Goal: Information Seeking & Learning: Learn about a topic

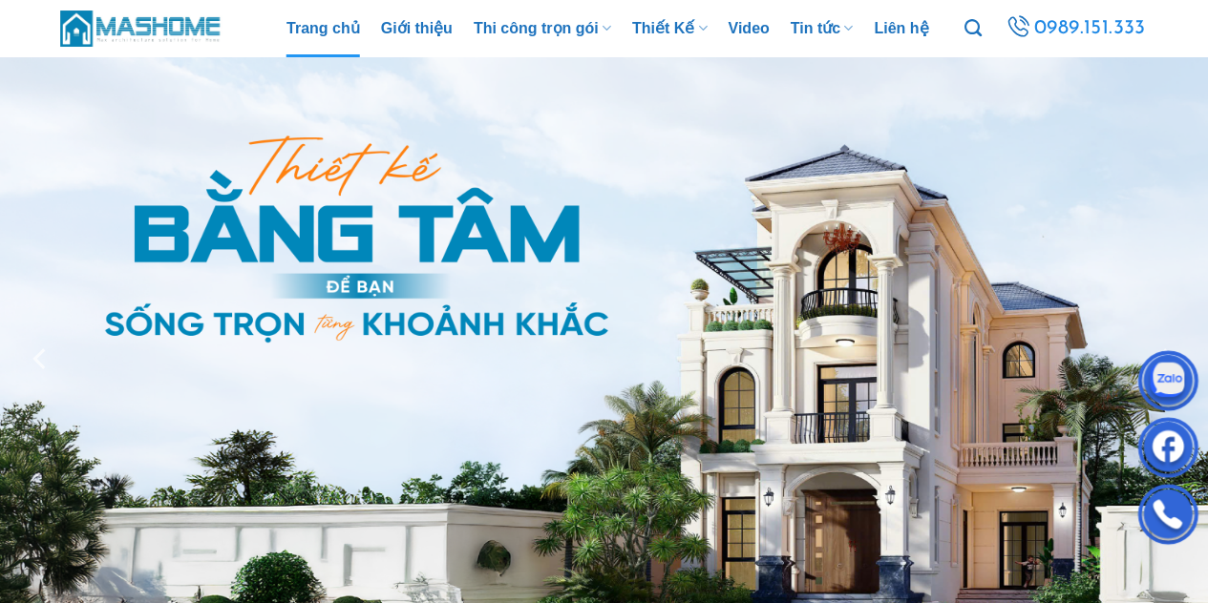
click at [1109, 128] on img at bounding box center [604, 358] width 1208 height 603
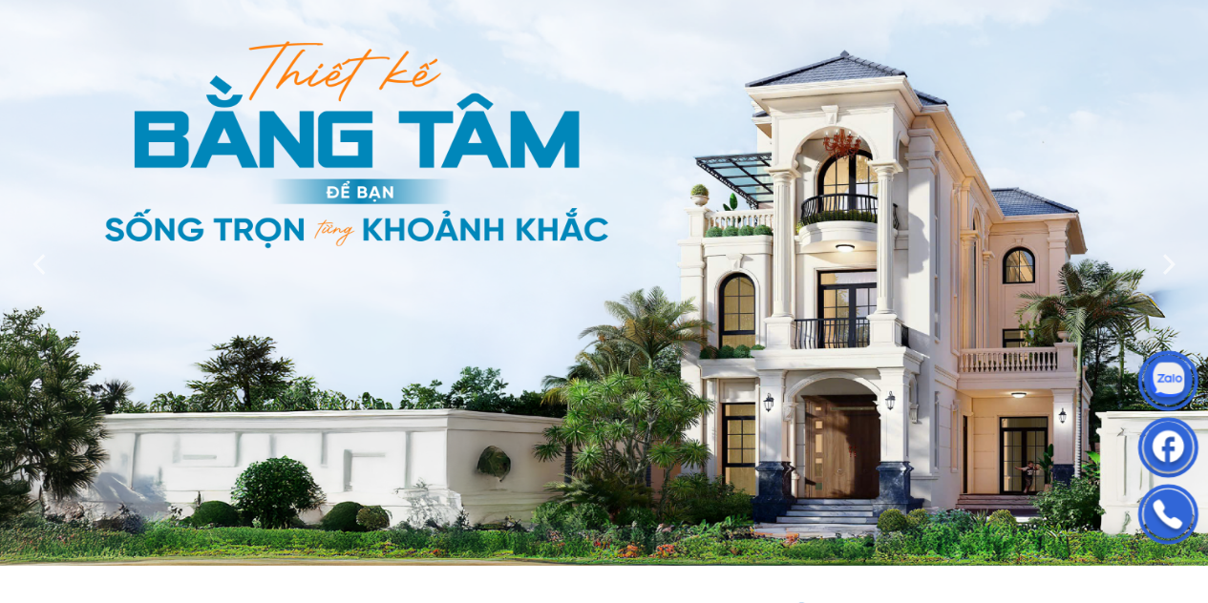
scroll to position [122, 0]
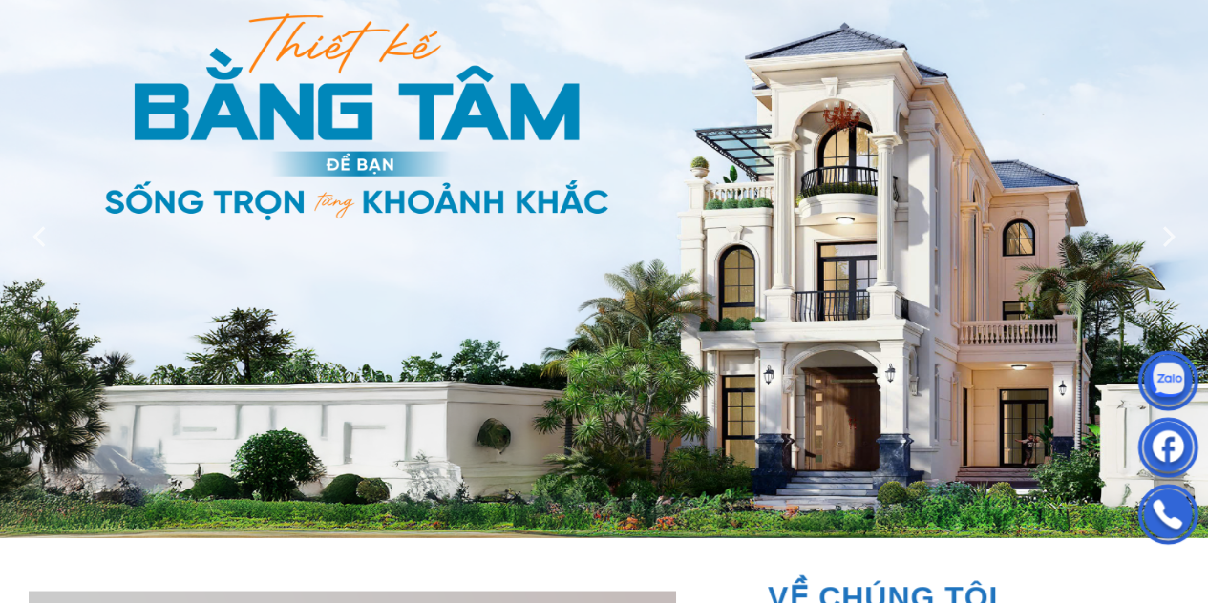
click at [511, 244] on div at bounding box center [604, 236] width 1208 height 603
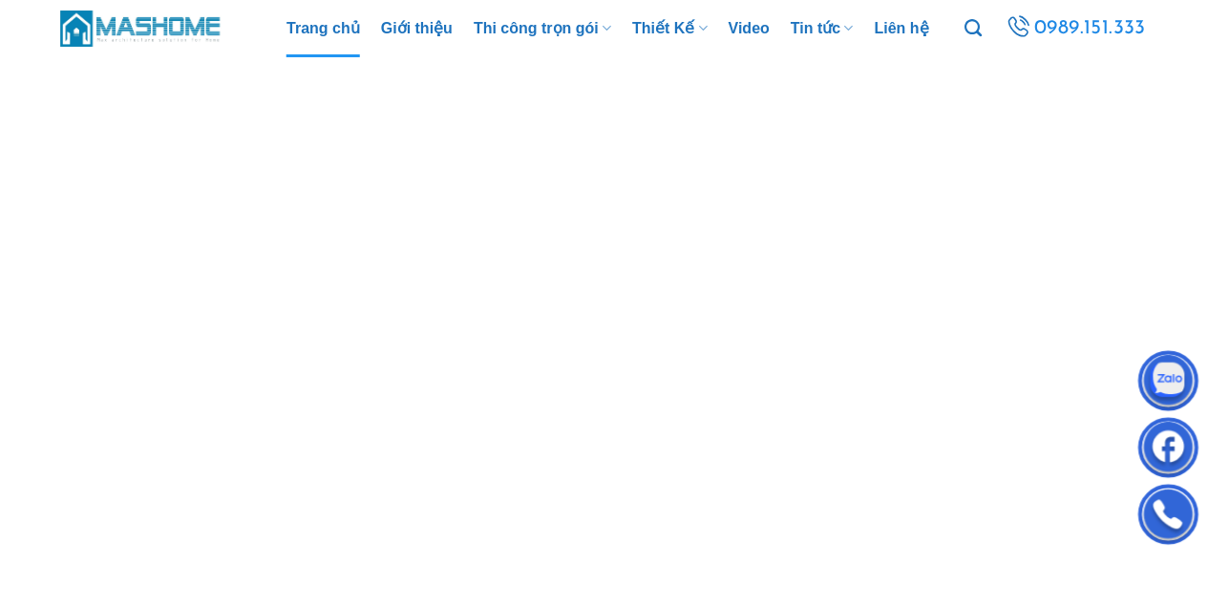
scroll to position [11, 0]
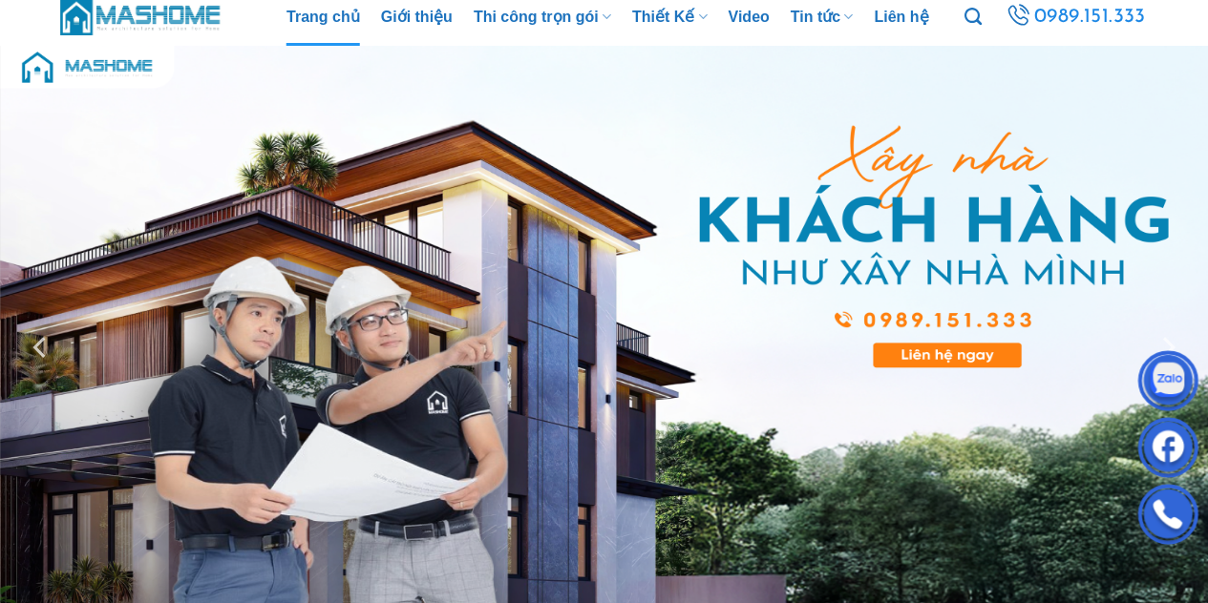
click at [479, 368] on div at bounding box center [604, 347] width 1208 height 603
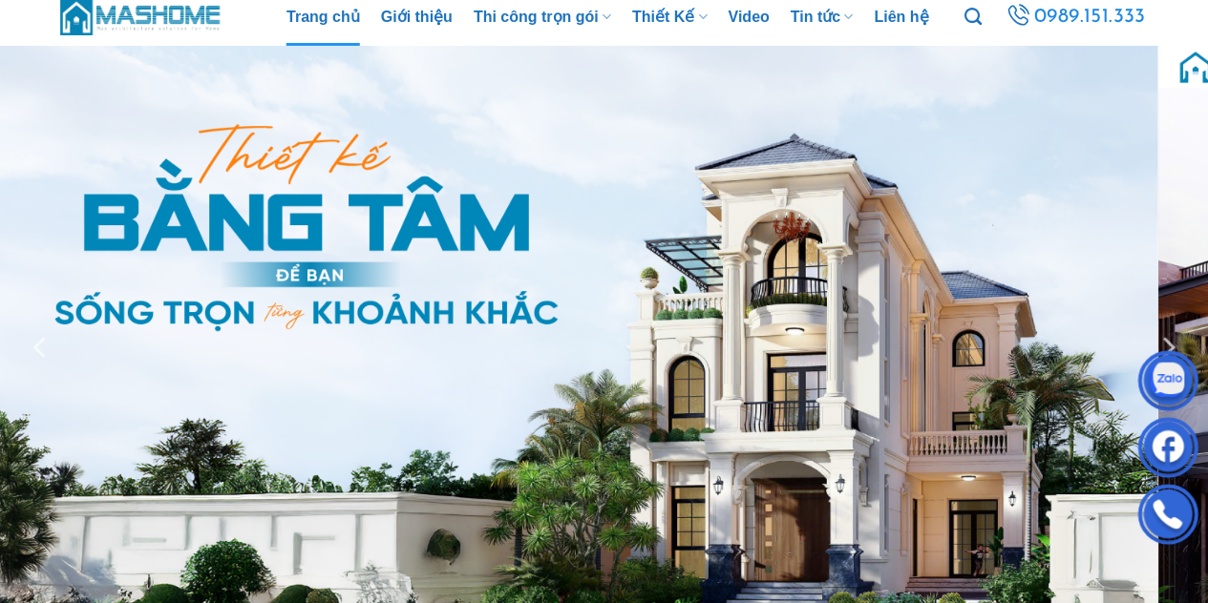
click at [357, 434] on div at bounding box center [604, 347] width 1208 height 603
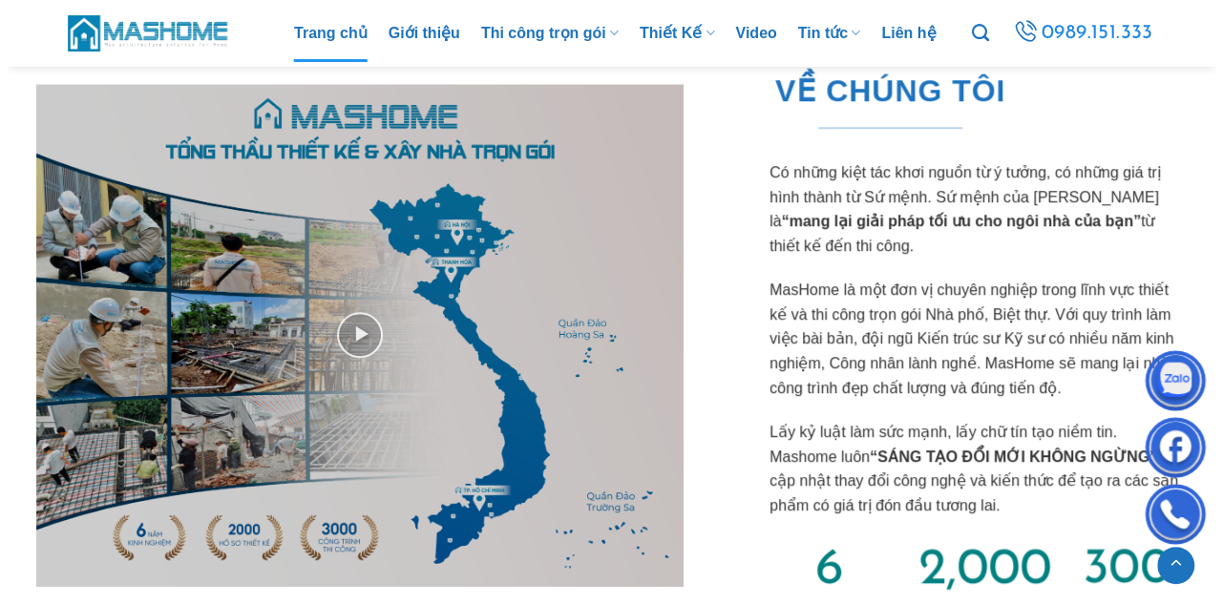
scroll to position [759, 0]
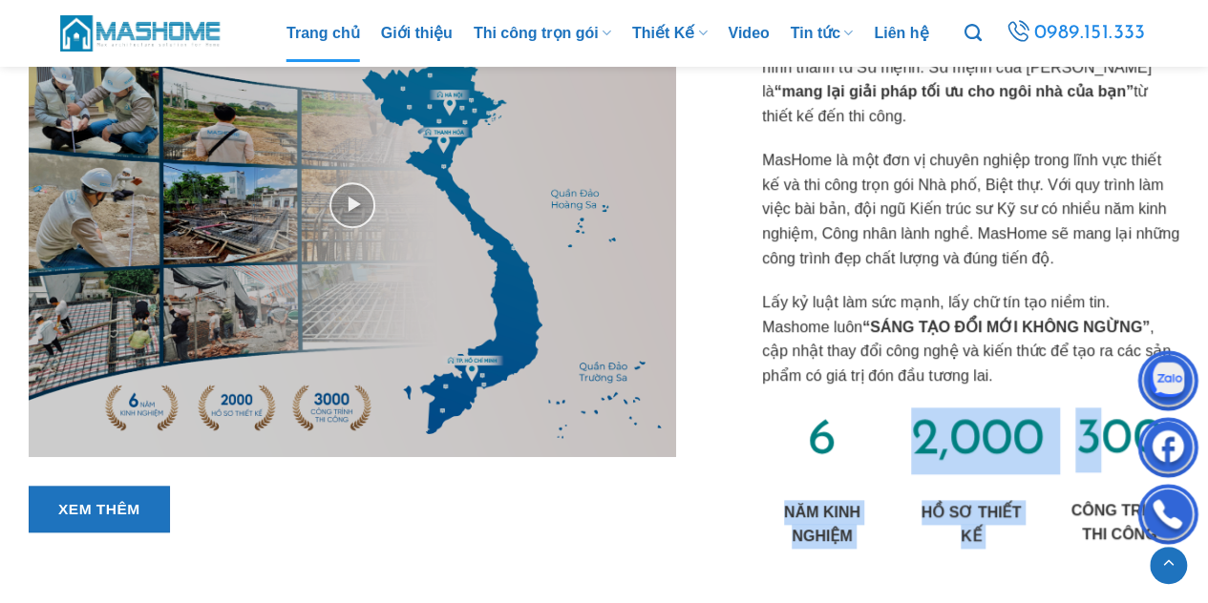
drag, startPoint x: 920, startPoint y: 427, endPoint x: 1091, endPoint y: 423, distance: 171.0
click at [1091, 423] on div "6 NĂM KINH NGHIỆM 2,000 HỒ SƠ THIẾT KẾ 300 CÔNG TRÌNH THI CÔNG" at bounding box center [971, 493] width 446 height 170
click at [1038, 421] on span "2,000" at bounding box center [977, 440] width 133 height 51
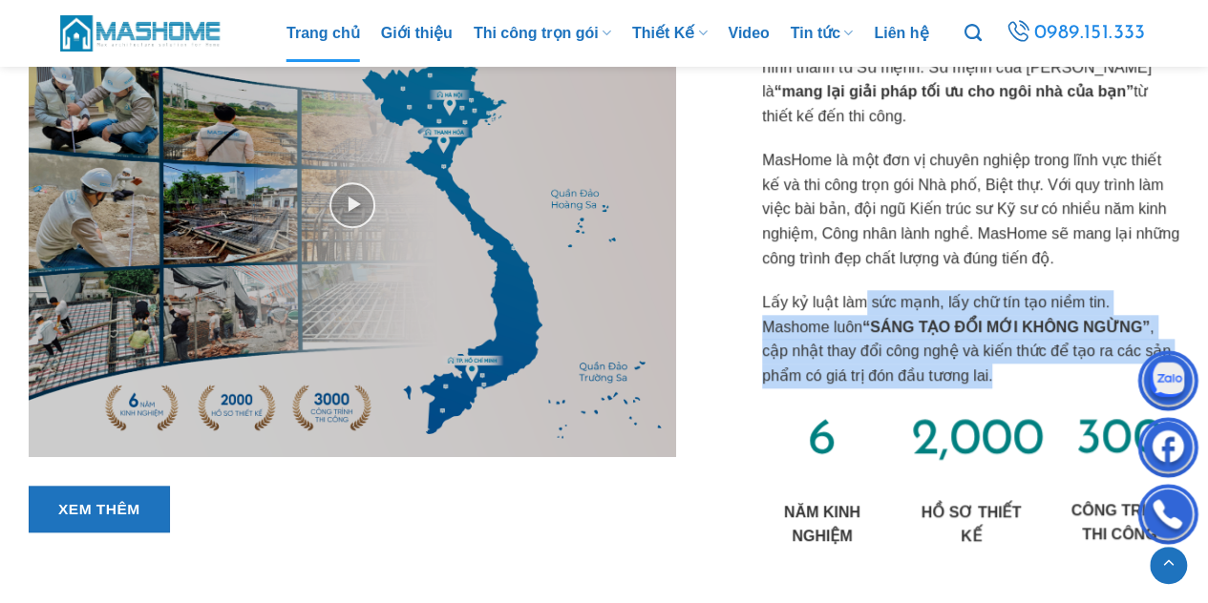
drag, startPoint x: 861, startPoint y: 307, endPoint x: 942, endPoint y: 366, distance: 99.9
click at [943, 368] on p "Lấy kỷ luật làm sức mạnh, lấy chữ tín tạo niềm tin. Mashome luôn “SÁNG TẠO ĐỔI …" at bounding box center [970, 338] width 417 height 97
click at [867, 284] on div "VỀ CHÚNG TÔI Có những kiệt tác khơi nguồn từ ý tưởng, có những giá trị hình thà…" at bounding box center [956, 251] width 446 height 654
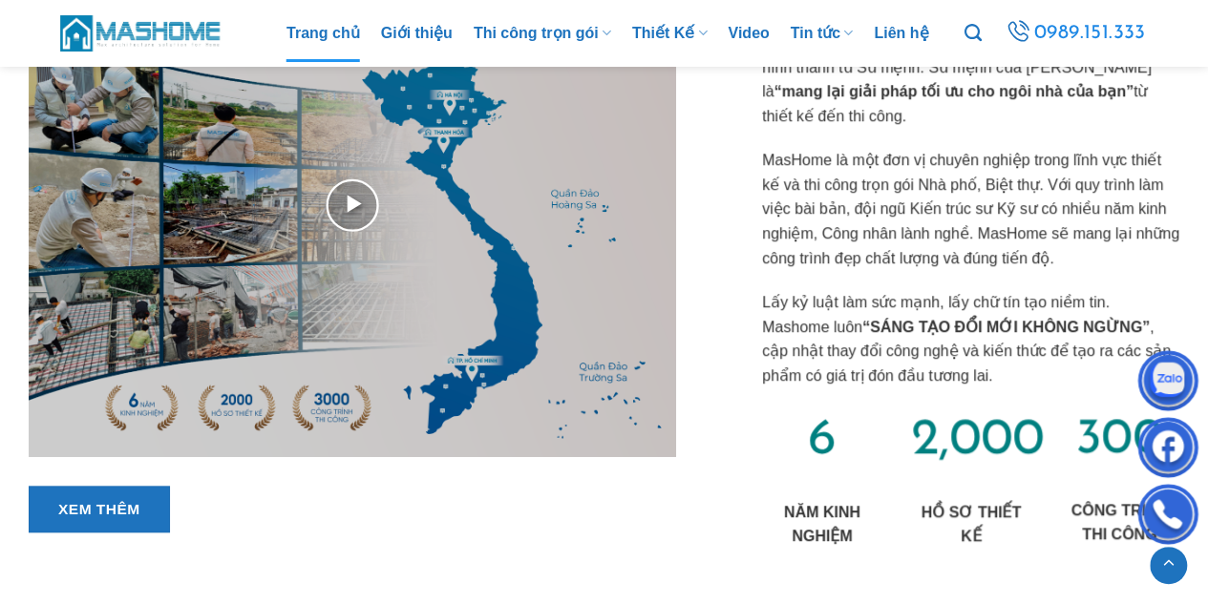
click at [332, 200] on img at bounding box center [352, 205] width 647 height 503
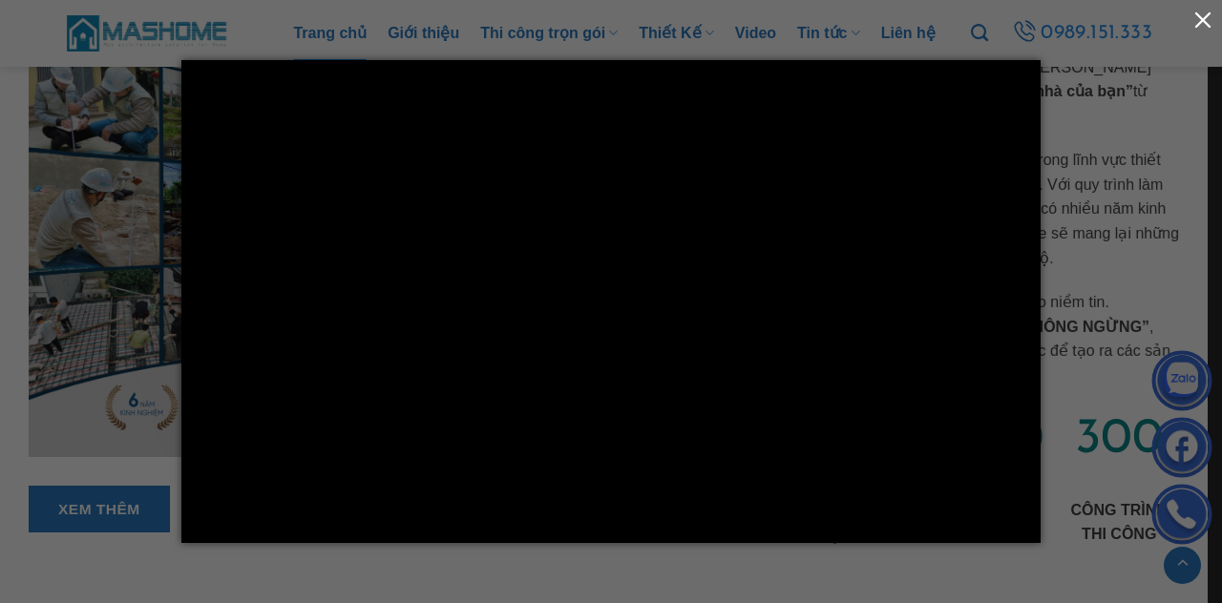
click at [1207, 20] on button "button" at bounding box center [1203, 19] width 38 height 38
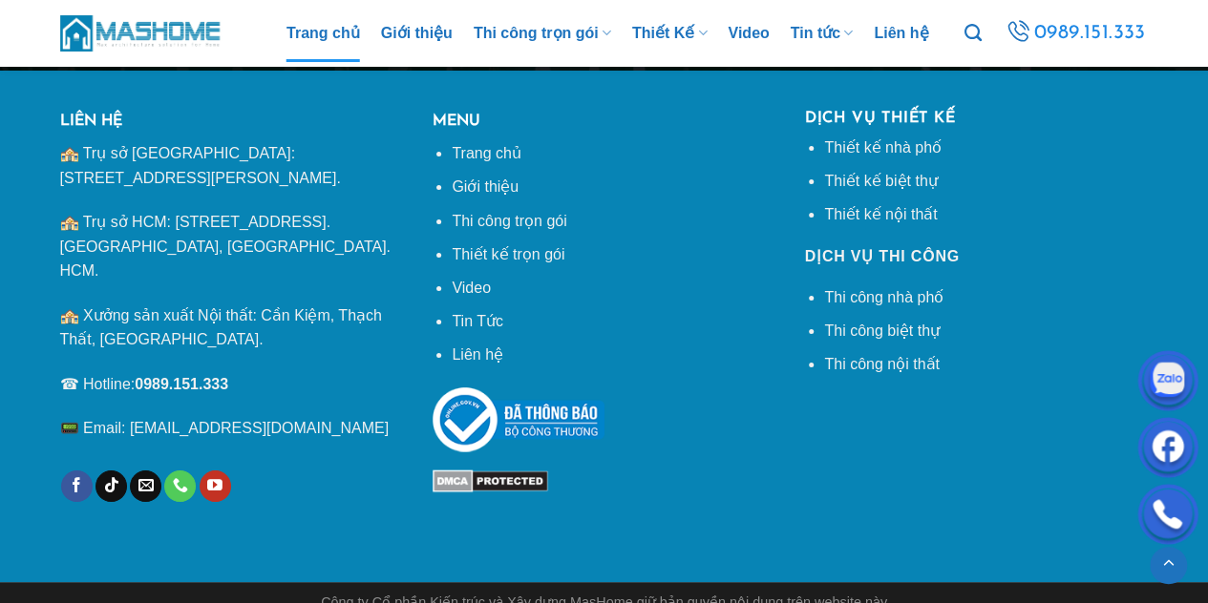
scroll to position [7163, 0]
drag, startPoint x: 739, startPoint y: 581, endPoint x: 1205, endPoint y: 581, distance: 465.9
click at [1205, 582] on div "Công ty Cổ phần Kiến trúc và Xây dựng MasHome giữ bản quyền nội dung trên websi…" at bounding box center [604, 605] width 1208 height 46
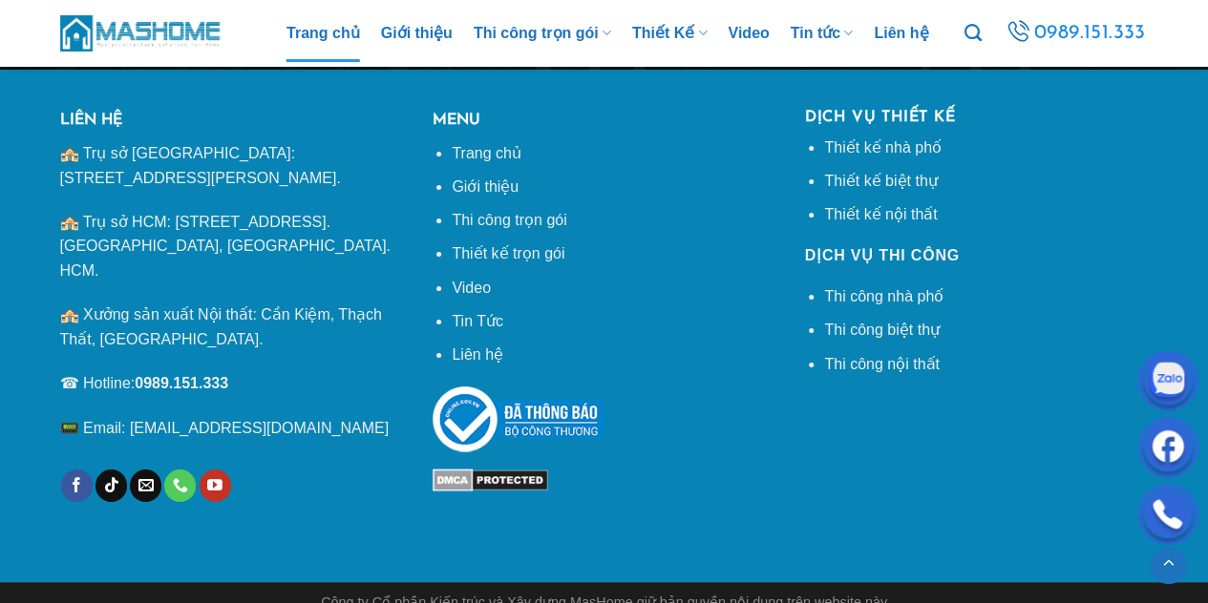
click at [1082, 592] on div "Công ty Cổ phần Kiến trúc và Xây dựng MasHome giữ bản quyền nội dung trên websi…" at bounding box center [604, 603] width 1088 height 22
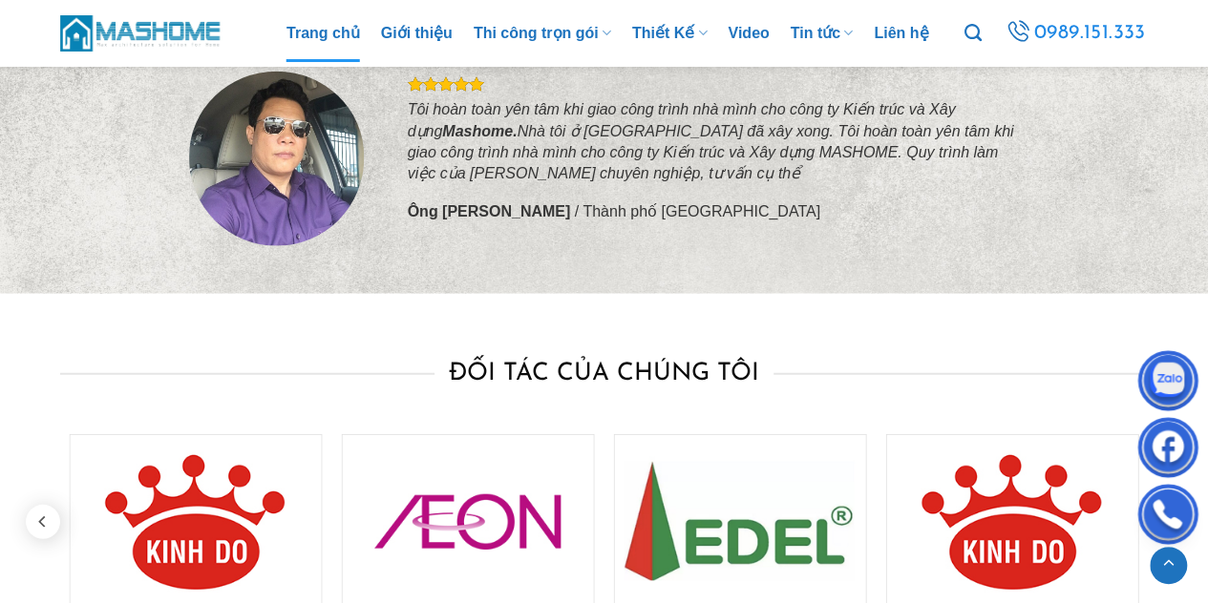
scroll to position [0, 0]
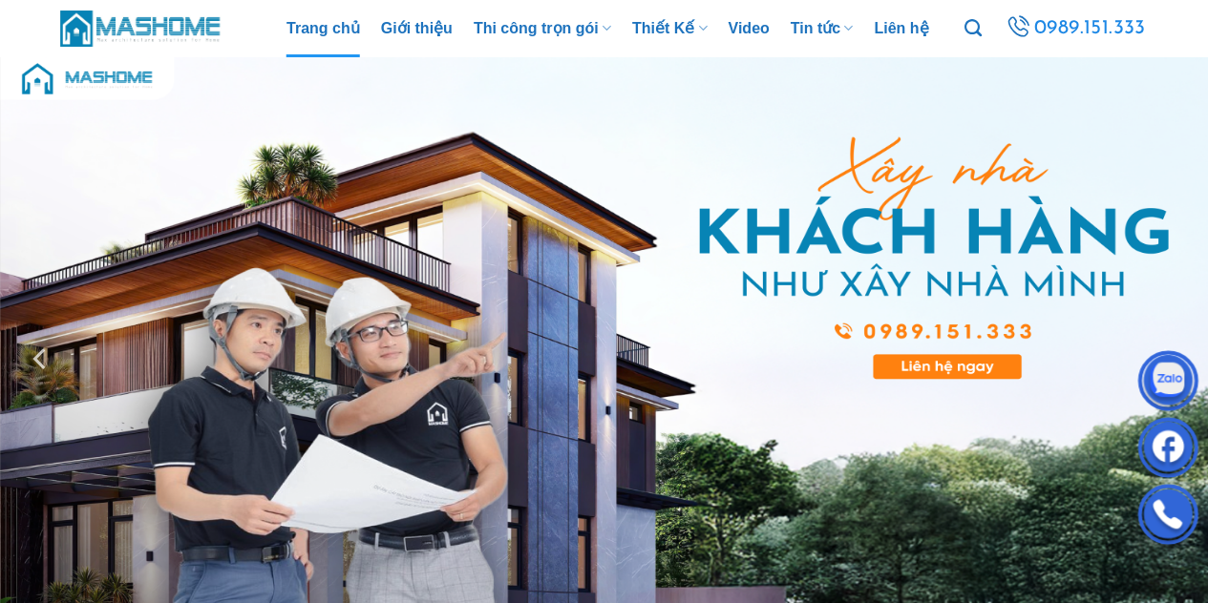
click at [636, 251] on img at bounding box center [604, 358] width 1208 height 603
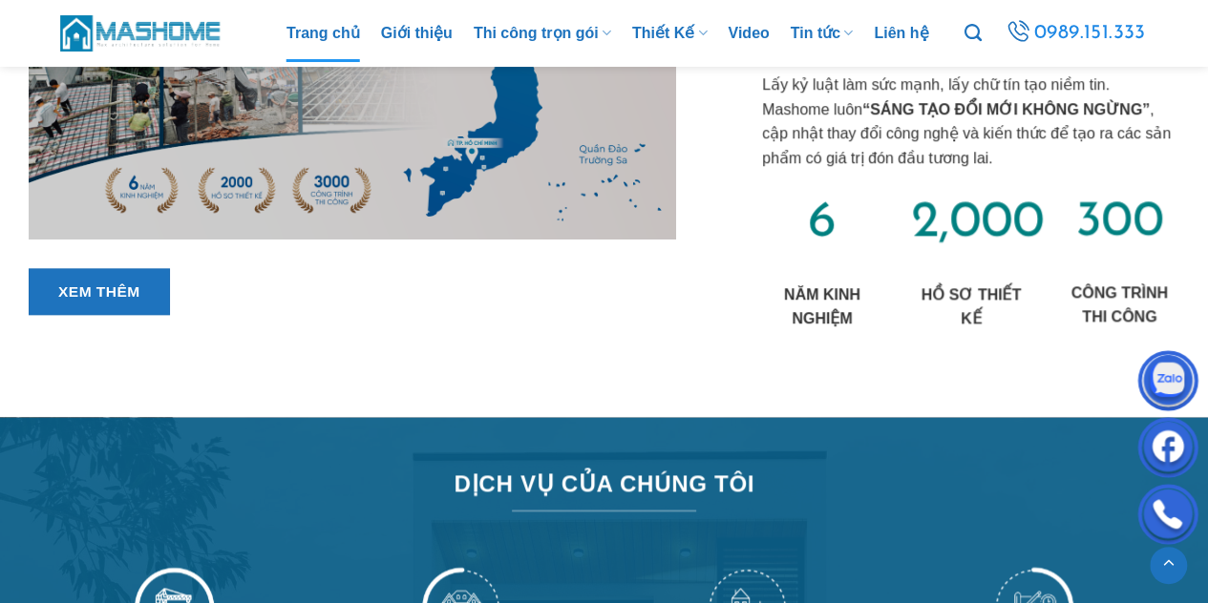
scroll to position [1011, 0]
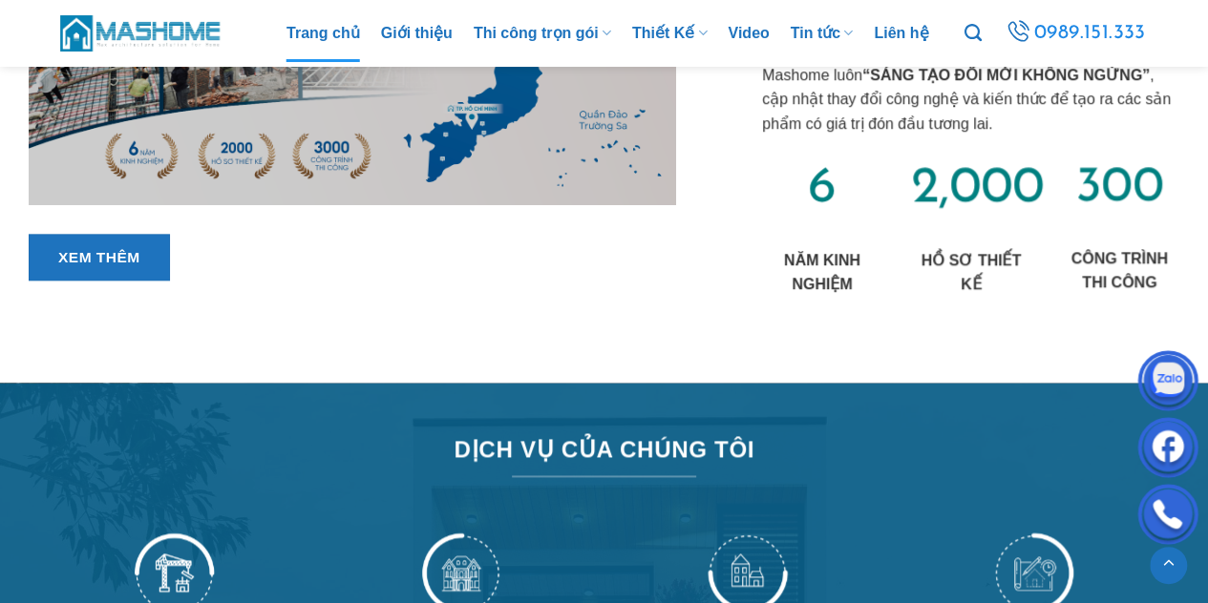
drag, startPoint x: 443, startPoint y: 108, endPoint x: 1038, endPoint y: 329, distance: 634.7
click at [1038, 329] on div "VỀ CHÚNG TÔI Có những kiệt tác khơi nguồn từ ý tưởng, có những giá trị hình thà…" at bounding box center [956, 13] width 503 height 683
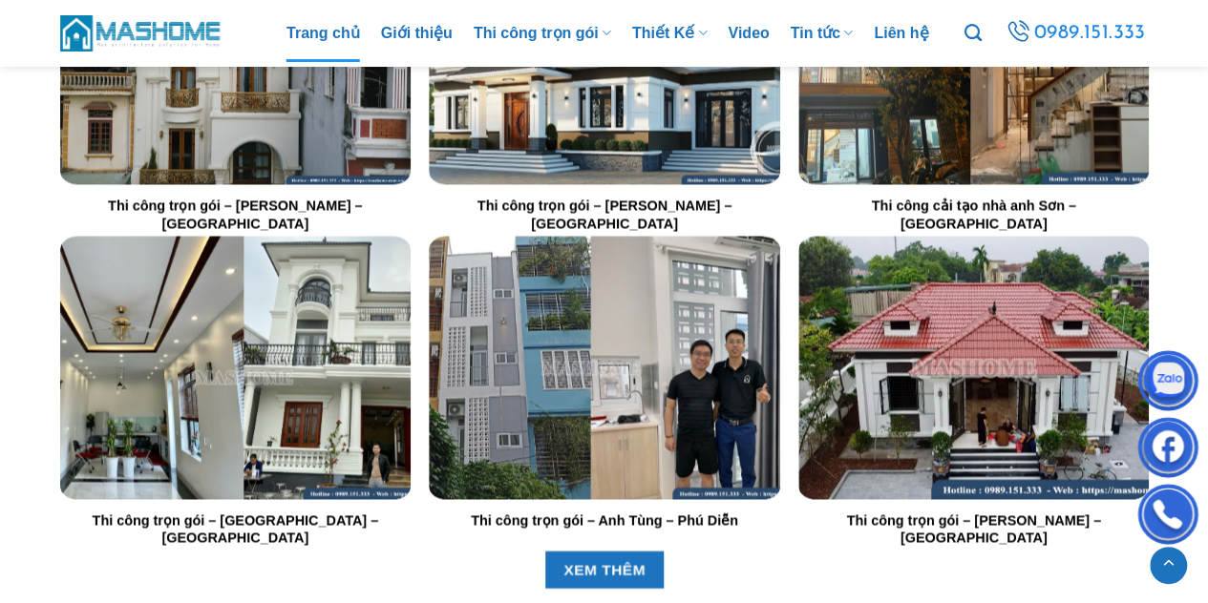
scroll to position [2066, 0]
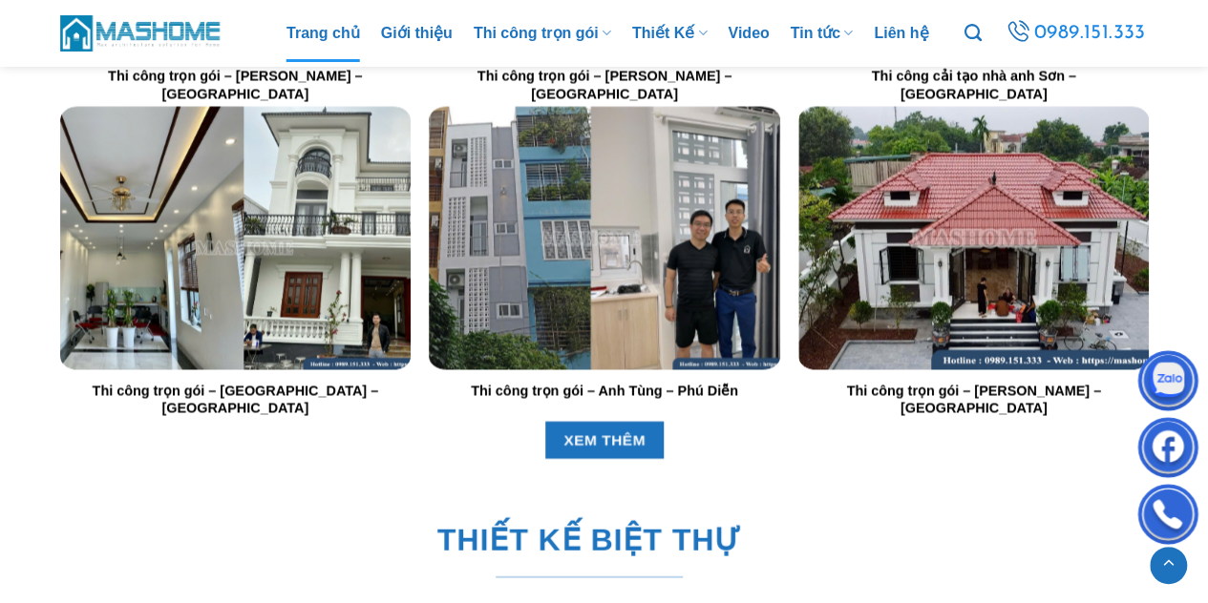
drag, startPoint x: 656, startPoint y: 203, endPoint x: 590, endPoint y: 207, distance: 66.0
click at [590, 207] on img "Thi công trọn gói - Anh Tùng - Phú Diễn" at bounding box center [604, 238] width 350 height 263
click at [601, 194] on img "Thi công trọn gói - Anh Tùng - Phú Diễn" at bounding box center [604, 238] width 350 height 263
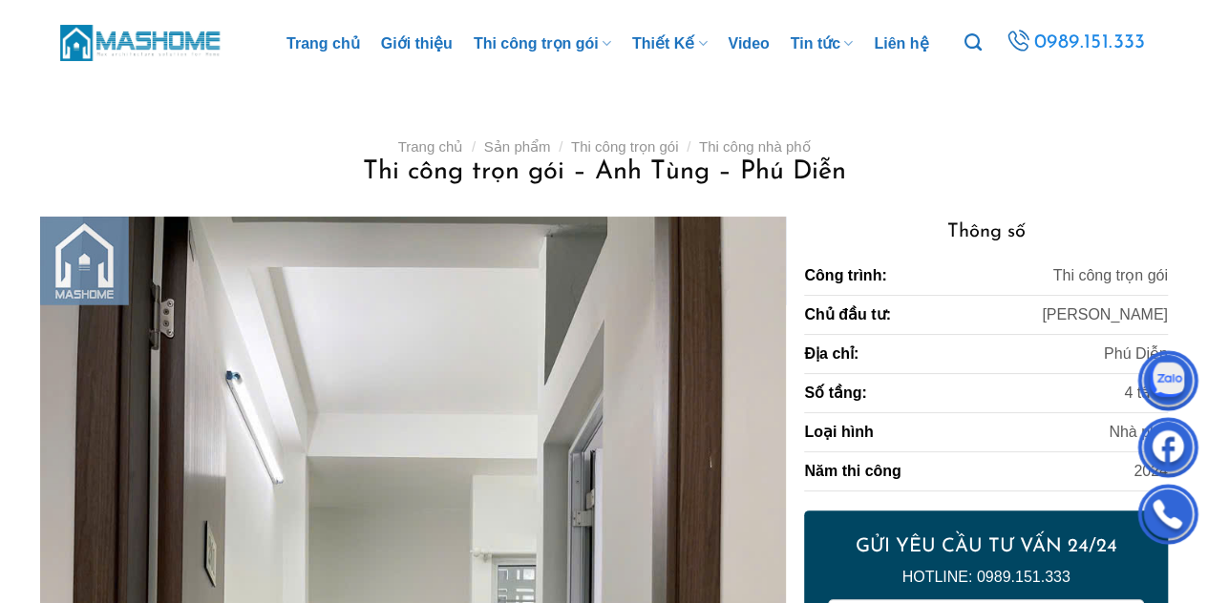
click at [164, 49] on img at bounding box center [141, 42] width 162 height 41
